Goal: Task Accomplishment & Management: Use online tool/utility

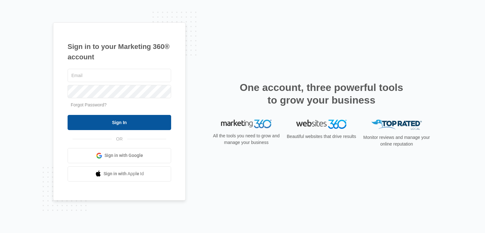
type input "[EMAIL_ADDRESS][DOMAIN_NAME]"
click at [132, 128] on input "Sign In" at bounding box center [119, 122] width 103 height 15
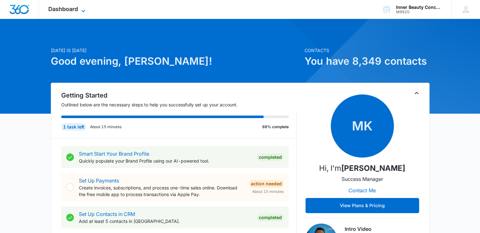
click at [67, 9] on span "Dashboard" at bounding box center [63, 9] width 30 height 7
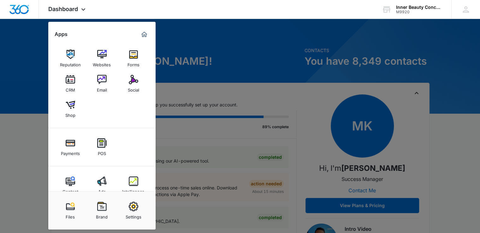
click at [104, 86] on div "Email" at bounding box center [102, 88] width 10 height 8
